Goal: Information Seeking & Learning: Find specific fact

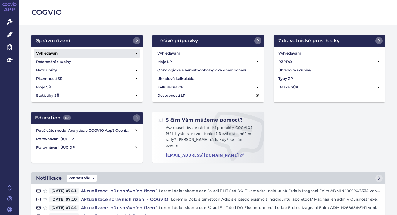
click at [56, 51] on h4 "Vyhledávání" at bounding box center [47, 53] width 22 height 6
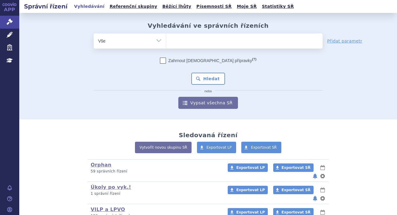
click at [213, 36] on ul at bounding box center [244, 39] width 156 height 13
click at [166, 36] on select at bounding box center [166, 40] width 0 height 15
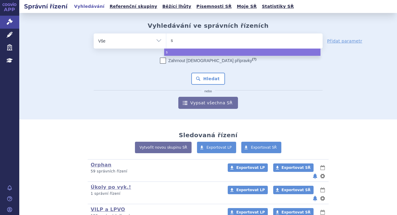
type input "sk"
type input "sky"
type input "skycl"
type input "skycla"
type input "skyclar"
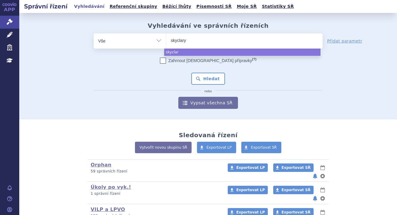
type input "skyclarys"
select select "skyclarys"
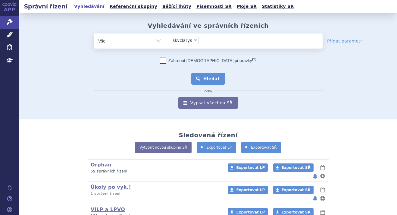
click at [204, 78] on button "Hledat" at bounding box center [208, 79] width 34 height 12
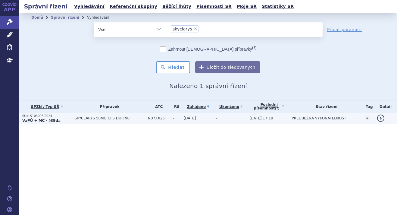
click at [62, 119] on p "VaPÚ + MC - §39da" at bounding box center [46, 120] width 49 height 5
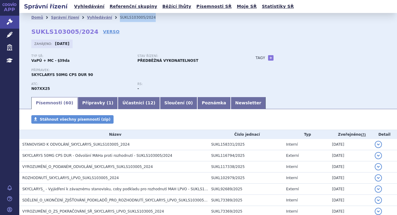
drag, startPoint x: 139, startPoint y: 17, endPoint x: 107, endPoint y: 19, distance: 32.6
click at [107, 19] on ul "Domů Správní řízení Vyhledávání SUKLS103005/2024" at bounding box center [208, 17] width 354 height 9
copy ul "Vyhledávání SUKLS103005/2024"
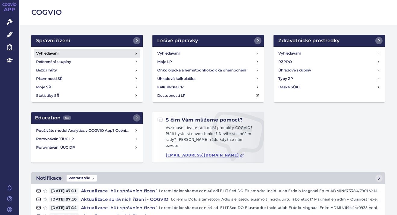
click at [47, 50] on h4 "Vyhledávání" at bounding box center [47, 53] width 22 height 6
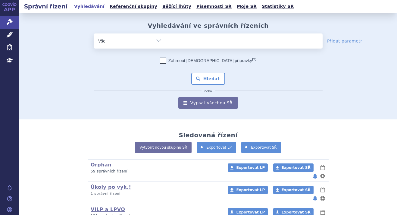
click at [173, 42] on ul at bounding box center [244, 39] width 156 height 13
click at [166, 42] on select at bounding box center [166, 40] width 0 height 15
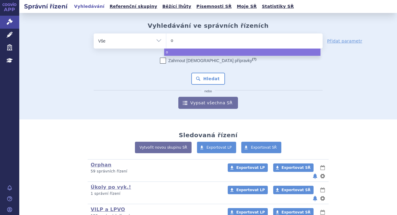
type input "oz"
type input "oze"
type input "ozem"
type input "ozemp"
type input "ozempi"
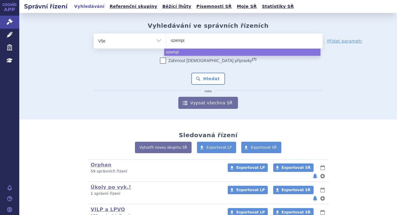
type input "[MEDICAL_DATA]"
select select "[MEDICAL_DATA]"
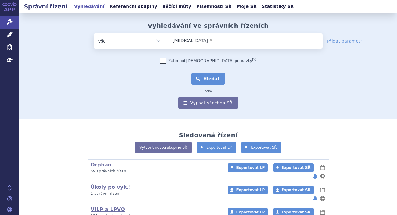
click at [214, 77] on button "Hledat" at bounding box center [208, 79] width 34 height 12
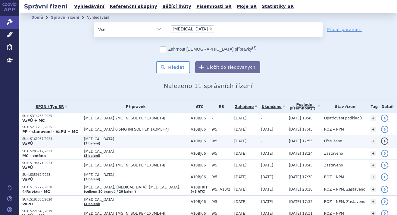
click at [66, 141] on p "VaPÚ" at bounding box center [51, 143] width 59 height 5
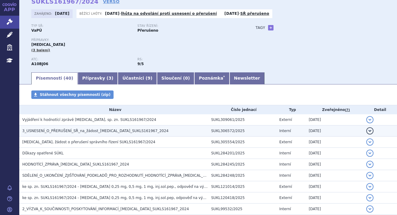
scroll to position [60, 0]
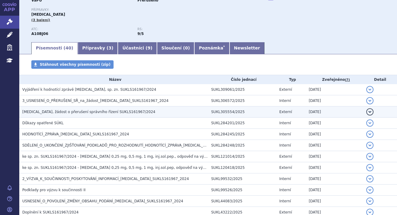
click at [82, 111] on span "Ozempic, žádost o přerušení správního řízení SUKLS161967/2024" at bounding box center [88, 112] width 133 height 4
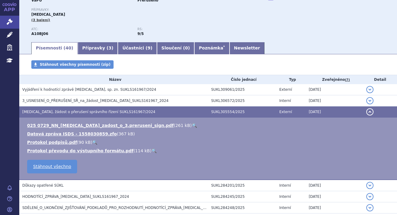
click at [192, 124] on link "🔍" at bounding box center [194, 125] width 5 height 5
click at [230, 49] on link "Newsletter" at bounding box center [247, 48] width 35 height 12
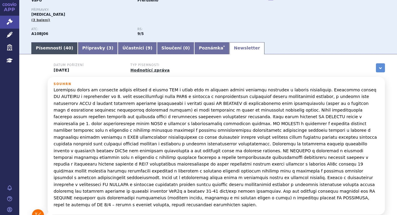
click at [49, 46] on link "Písemnosti ( 40 )" at bounding box center [54, 48] width 46 height 12
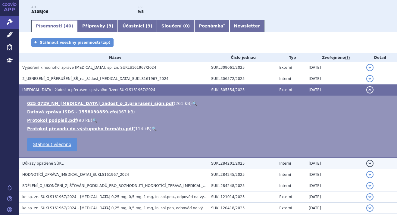
scroll to position [121, 0]
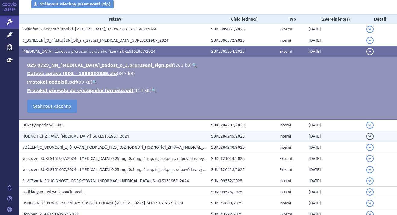
click at [108, 133] on h3 "HODNOTÍCÍ_ZPRÁVA_OZEMPIC_SUKLS161967_2024" at bounding box center [115, 136] width 186 height 6
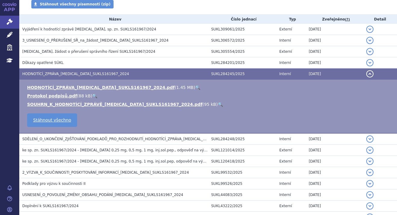
click at [195, 88] on link "🔍" at bounding box center [197, 87] width 5 height 5
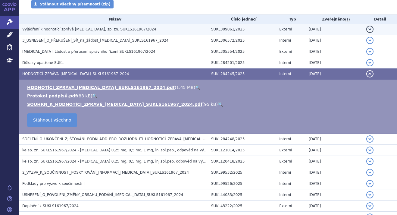
click at [111, 25] on td "Vyjádření k hodnotící zprávě OZEMPIC, sp. zn. SUKLS161967/2024" at bounding box center [113, 29] width 189 height 11
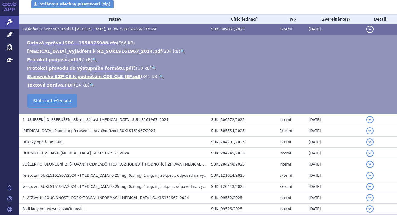
click at [180, 49] on link "🔍" at bounding box center [182, 51] width 5 height 5
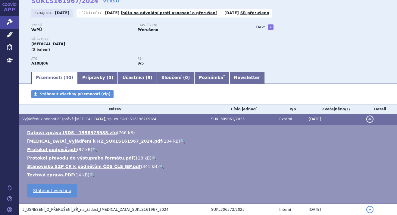
scroll to position [30, 0]
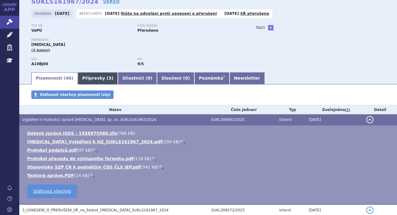
click at [92, 78] on link "Přípravky ( 3 )" at bounding box center [98, 78] width 40 height 12
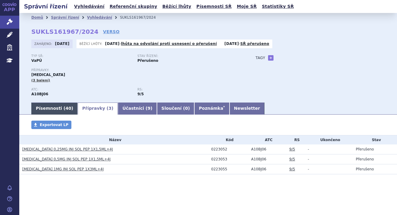
click at [52, 108] on link "Písemnosti ( 40 )" at bounding box center [54, 108] width 46 height 12
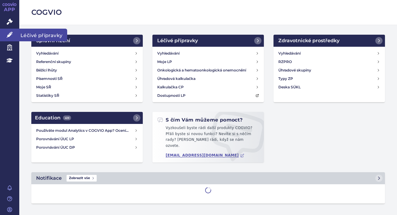
click at [12, 35] on icon at bounding box center [10, 35] width 6 height 6
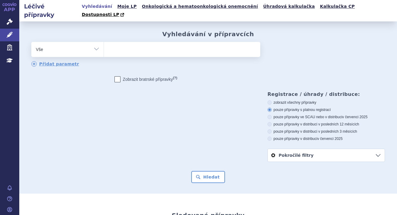
click at [107, 42] on ul at bounding box center [182, 48] width 156 height 13
click at [104, 42] on select at bounding box center [104, 49] width 0 height 15
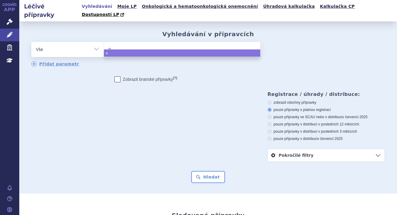
type input "oz"
type input "oze"
type input "ozem"
type input "ozemp"
type input "ozempi"
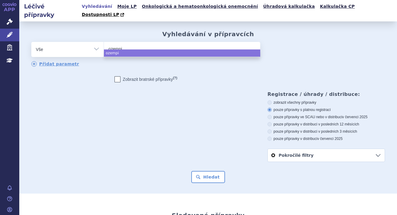
type input "ozempic"
select select "ozempic"
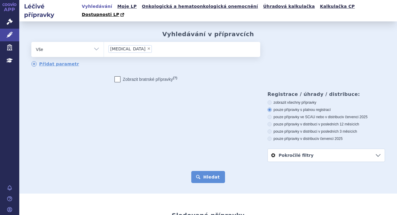
click at [204, 171] on button "Hledat" at bounding box center [208, 177] width 34 height 12
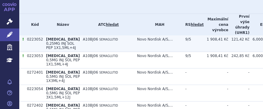
scroll to position [271, 0]
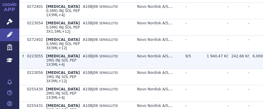
click at [47, 67] on span "1MG INJ SOL PEP 1X3ML+4J" at bounding box center [61, 62] width 30 height 8
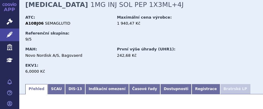
scroll to position [90, 0]
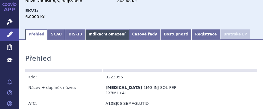
click at [101, 37] on link "Indikační omezení" at bounding box center [106, 35] width 43 height 10
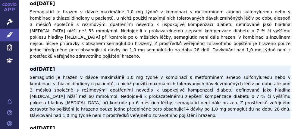
scroll to position [241, 0]
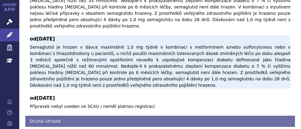
click at [232, 47] on p "Semaglutid je hrazen v dávce maximálně 1,0 mg týdně v kombinaci s metforminem a…" at bounding box center [160, 66] width 261 height 44
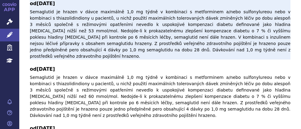
scroll to position [121, 0]
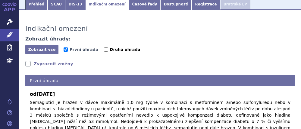
click at [104, 47] on label "Druhá úhrada" at bounding box center [122, 49] width 36 height 6
click at [104, 47] on input "Druhá úhrada" at bounding box center [106, 49] width 4 height 4
checkbox input "true"
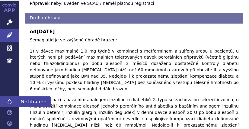
scroll to position [387, 0]
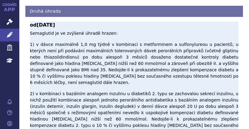
click at [171, 105] on p "Semaglutid je ve zvýšené úhradě hrazen: 1) v dávce maximálně 1,0 mg týdně v kom…" at bounding box center [134, 92] width 208 height 124
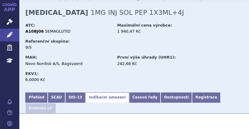
scroll to position [25, 0]
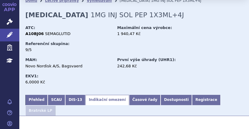
click at [110, 52] on div "9/5" at bounding box center [68, 49] width 86 height 5
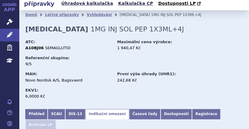
scroll to position [0, 0]
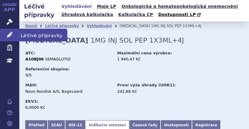
click at [12, 34] on icon at bounding box center [10, 35] width 6 height 6
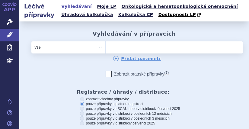
click at [116, 47] on ul at bounding box center [154, 46] width 99 height 10
click at [105, 47] on select at bounding box center [105, 47] width 0 height 12
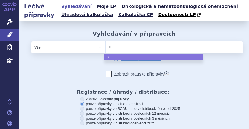
type input "oz"
type input "oze"
type input "ozem"
type input "ozemp"
type input "ozempi"
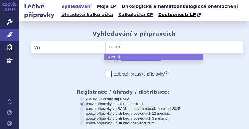
type input "[MEDICAL_DATA]"
select select "[MEDICAL_DATA]"
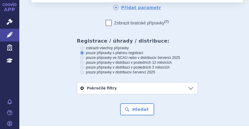
scroll to position [52, 0]
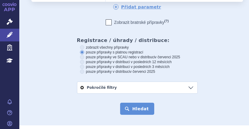
drag, startPoint x: 136, startPoint y: 111, endPoint x: 134, endPoint y: 107, distance: 4.3
click at [136, 111] on button "Hledat" at bounding box center [137, 108] width 34 height 12
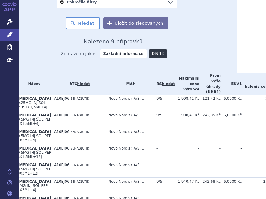
scroll to position [151, 29]
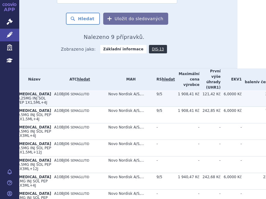
click at [200, 94] on td "121,42 Kč" at bounding box center [210, 98] width 21 height 17
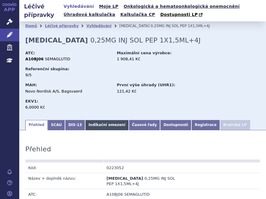
click at [97, 126] on link "Indikační omezení" at bounding box center [106, 125] width 43 height 10
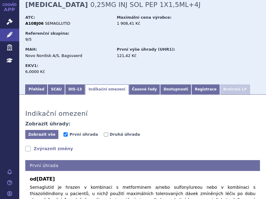
scroll to position [90, 0]
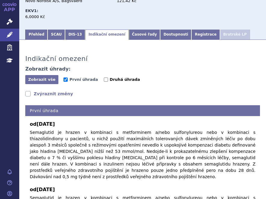
click at [104, 79] on input "Druhá úhrada" at bounding box center [106, 79] width 4 height 4
checkbox input "true"
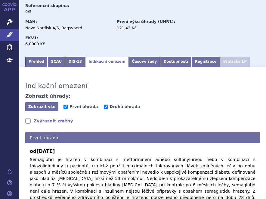
scroll to position [30, 0]
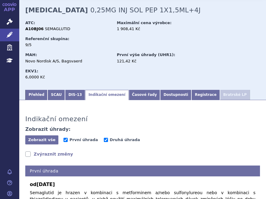
click at [135, 79] on div "MAH: Novo Nordisk A/S, Bagsvaerd První výše úhrady (UHR1): 121,42 Kč EKV1: 6,00…" at bounding box center [142, 67] width 235 height 32
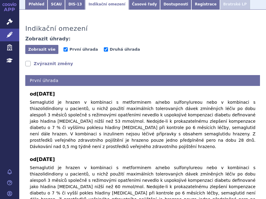
scroll to position [151, 0]
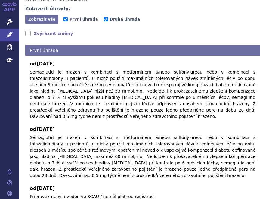
click at [129, 117] on div "od 01.09.2023 Semaglutid je hrazen v kombinaci s metforminem a/nebo sulfonylure…" at bounding box center [142, 128] width 235 height 144
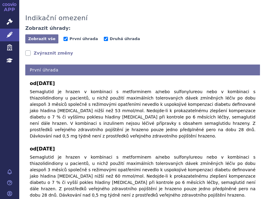
scroll to position [121, 0]
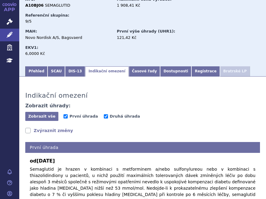
scroll to position [90, 0]
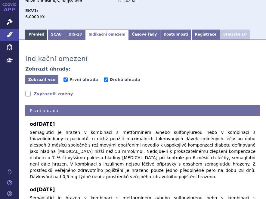
click at [37, 35] on link "Přehled" at bounding box center [36, 35] width 22 height 10
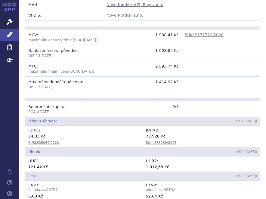
scroll to position [121, 0]
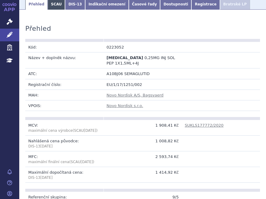
click at [57, 7] on link "SCAU" at bounding box center [56, 4] width 17 height 10
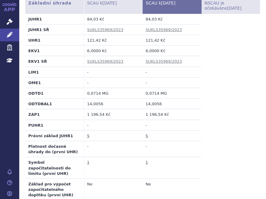
scroll to position [269, 0]
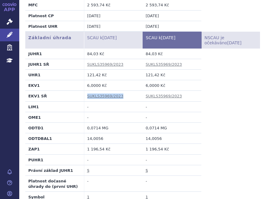
drag, startPoint x: 121, startPoint y: 85, endPoint x: 69, endPoint y: 84, distance: 51.8
click at [69, 91] on tr "EKV1 SŘ SUKLS35969/2023 SUKLS35969/2023" at bounding box center [142, 96] width 235 height 11
copy tr "EKV1 SŘ SUKLS35969/2023"
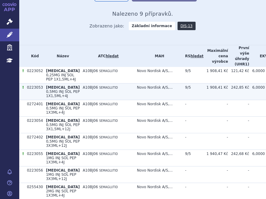
scroll to position [181, 0]
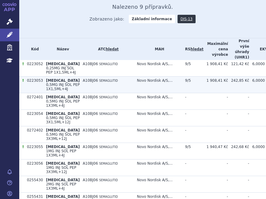
click at [80, 89] on td "A10BJ06 SEMAGLUTID" at bounding box center [107, 85] width 54 height 17
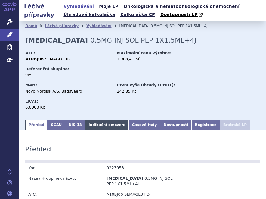
click at [110, 124] on link "Indikační omezení" at bounding box center [106, 125] width 43 height 10
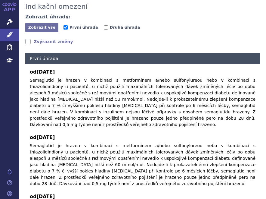
scroll to position [151, 0]
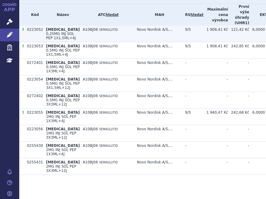
scroll to position [241, 0]
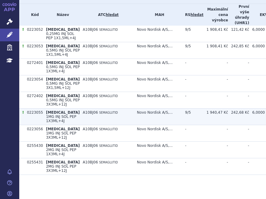
click at [99, 111] on span "SEMAGLUTID" at bounding box center [108, 112] width 19 height 3
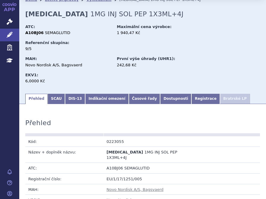
scroll to position [60, 0]
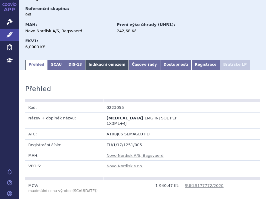
click at [94, 64] on link "Indikační omezení" at bounding box center [106, 65] width 43 height 10
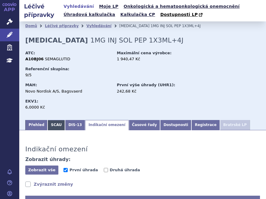
click at [57, 124] on link "SCAU" at bounding box center [56, 125] width 17 height 10
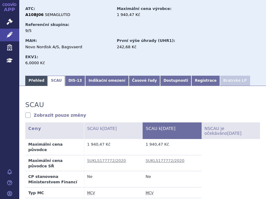
scroll to position [48, 0]
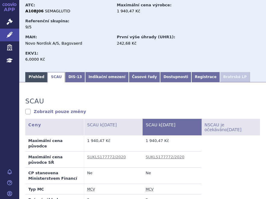
click at [30, 79] on link "Přehled" at bounding box center [36, 77] width 22 height 10
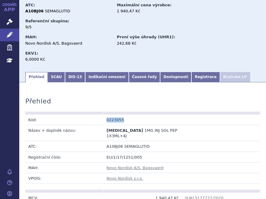
drag, startPoint x: 122, startPoint y: 119, endPoint x: 97, endPoint y: 121, distance: 24.7
click at [97, 121] on tr "Kód: 0223055" at bounding box center [142, 120] width 235 height 11
copy tr "Kód: 0223055"
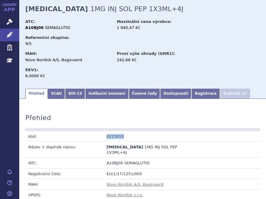
scroll to position [18, 0]
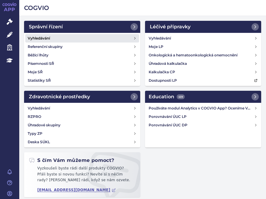
click at [40, 38] on h4 "Vyhledávání" at bounding box center [39, 38] width 22 height 6
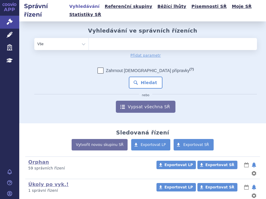
click at [116, 38] on ul at bounding box center [173, 43] width 168 height 10
click at [89, 38] on select at bounding box center [89, 44] width 0 height 12
paste input "SUKLS35969/2023"
type input "SUKLS35969/2023"
select select "SUKLS35969/2023"
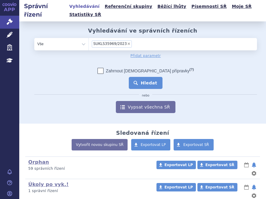
click at [129, 77] on button "Hledat" at bounding box center [146, 83] width 34 height 12
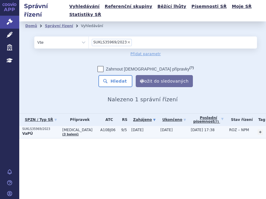
click at [54, 127] on p "SUKLS35969/2023" at bounding box center [40, 129] width 37 height 4
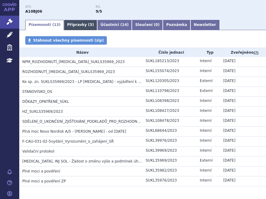
scroll to position [90, 0]
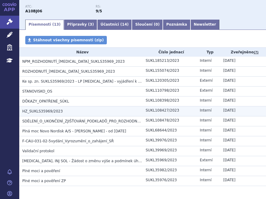
click at [57, 109] on span "HZ_SUKLS35969/2023" at bounding box center [42, 111] width 41 height 4
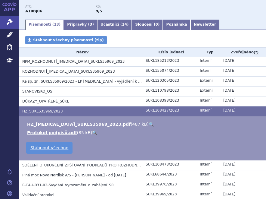
click at [149, 122] on link "🔍" at bounding box center [151, 124] width 5 height 5
